Goal: Find specific page/section: Find specific page/section

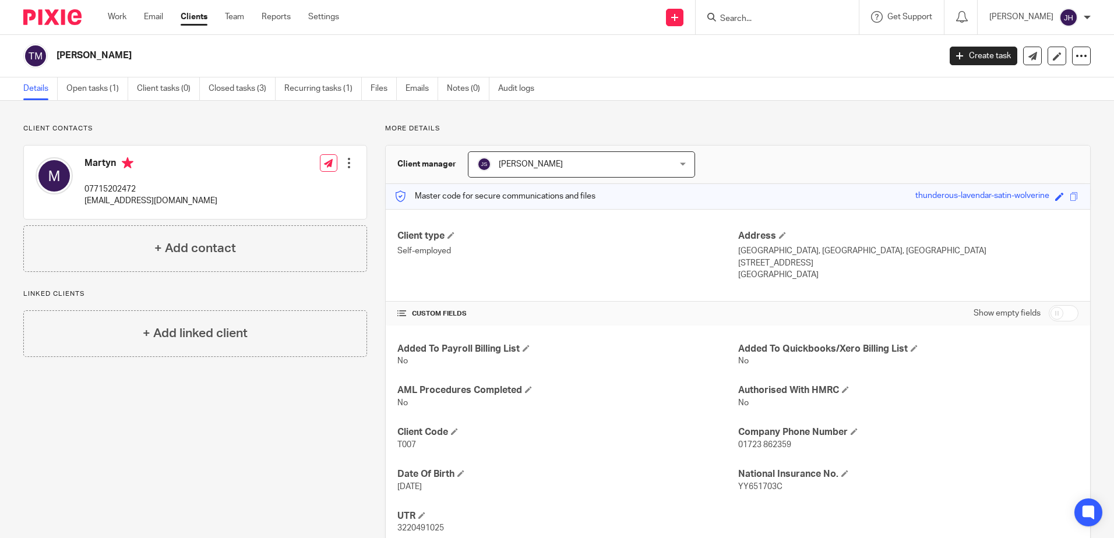
click at [766, 17] on input "Search" at bounding box center [771, 19] width 105 height 10
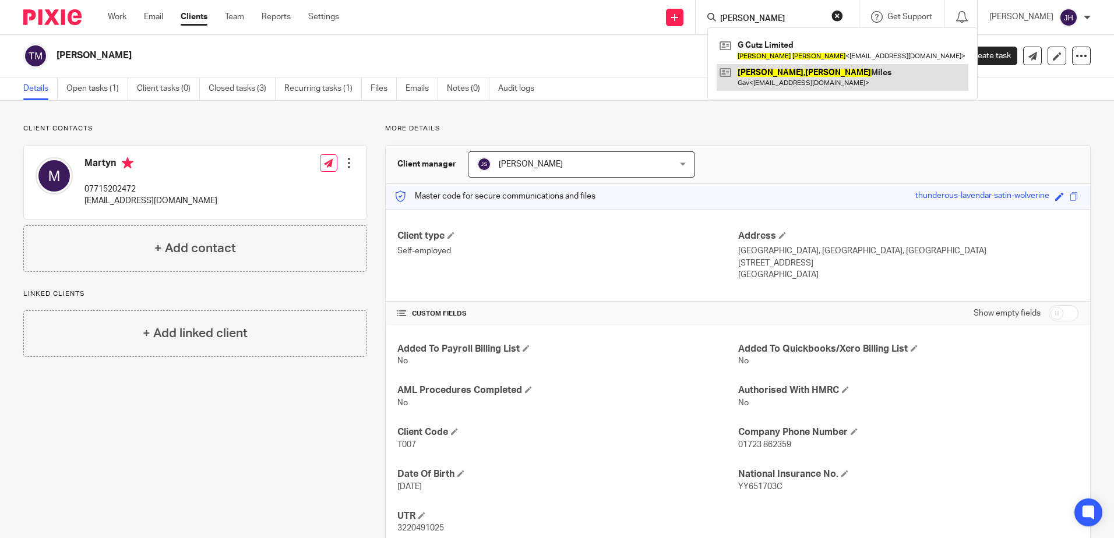
type input "gavin ward"
click at [788, 79] on link at bounding box center [843, 77] width 252 height 27
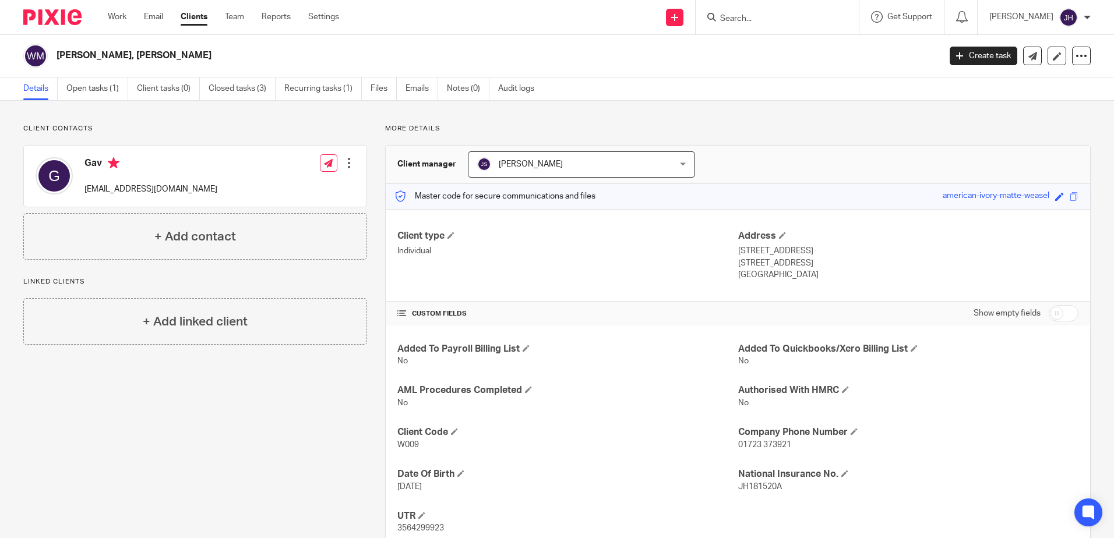
click at [801, 17] on input "Search" at bounding box center [771, 19] width 105 height 10
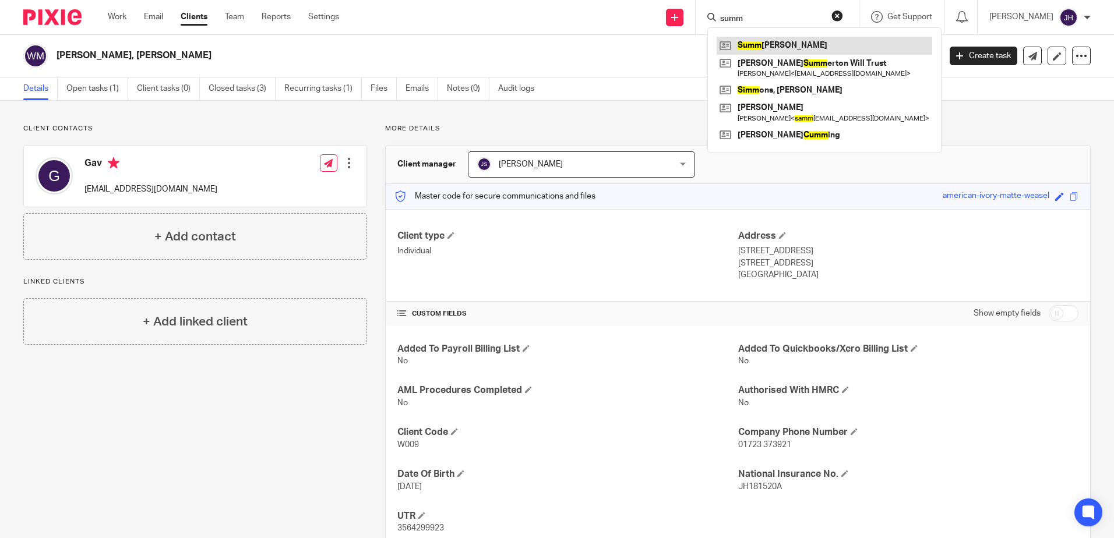
type input "summ"
click at [801, 48] on link at bounding box center [825, 45] width 216 height 17
